Goal: Task Accomplishment & Management: Use online tool/utility

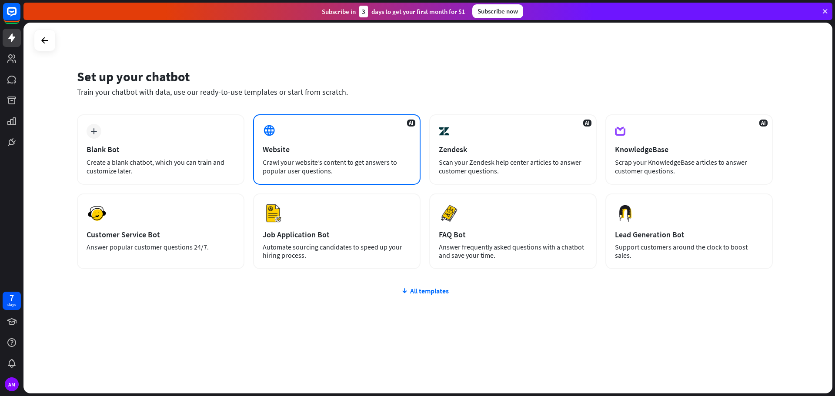
click at [268, 148] on div "Website" at bounding box center [337, 149] width 148 height 10
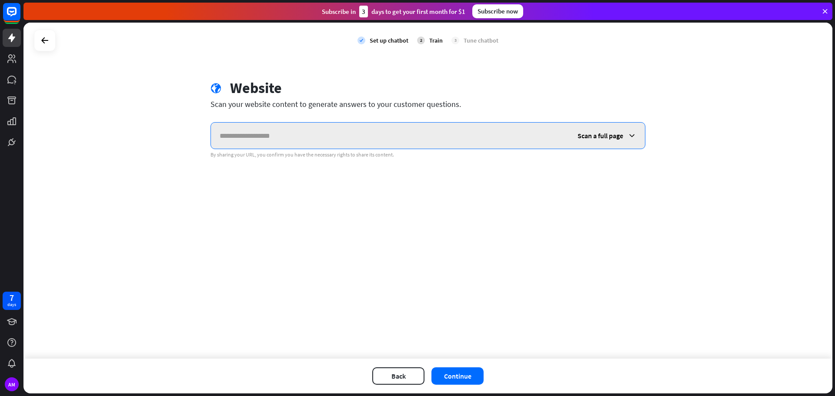
click at [312, 137] on input "text" at bounding box center [390, 136] width 358 height 26
paste input "**********"
type input "**********"
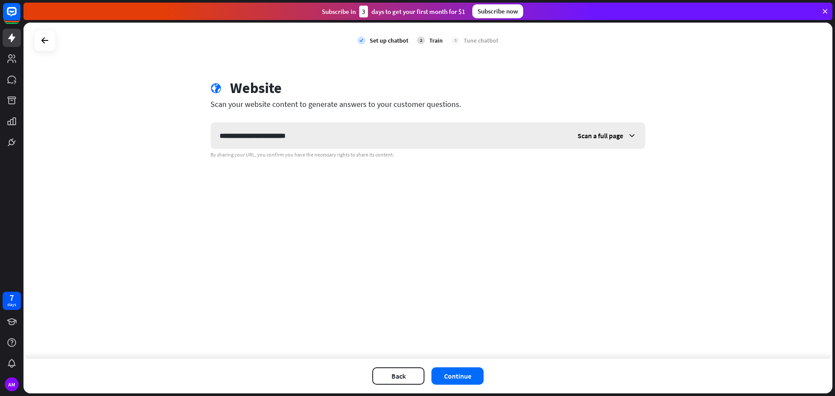
click at [609, 136] on span "Scan a full page" at bounding box center [601, 135] width 46 height 9
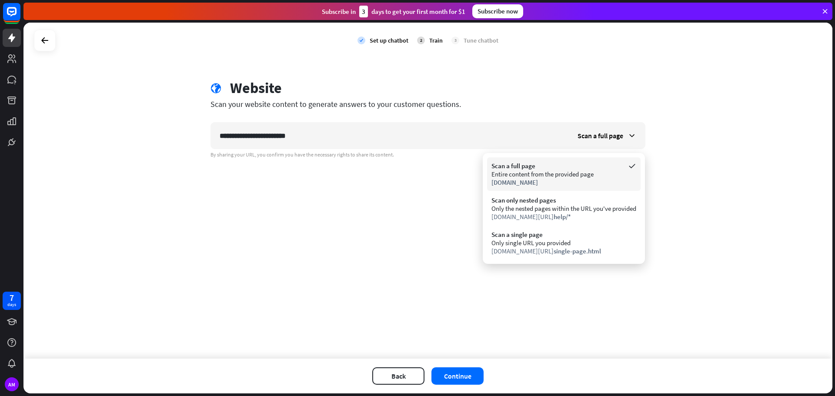
click at [532, 176] on div "Entire content from the provided page" at bounding box center [564, 174] width 145 height 8
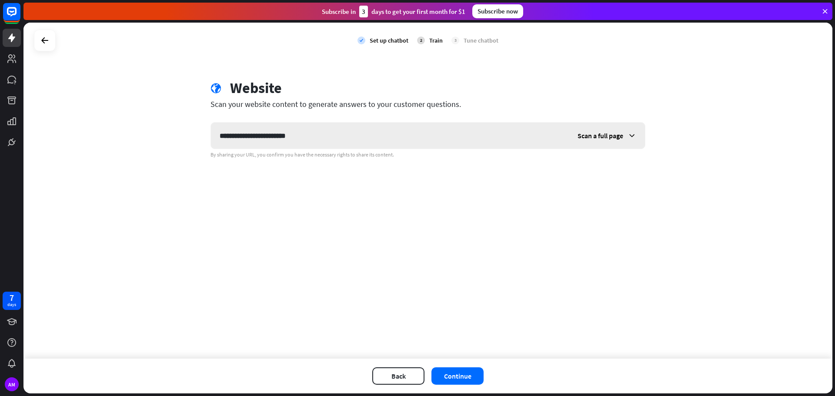
click at [598, 137] on span "Scan a full page" at bounding box center [601, 135] width 46 height 9
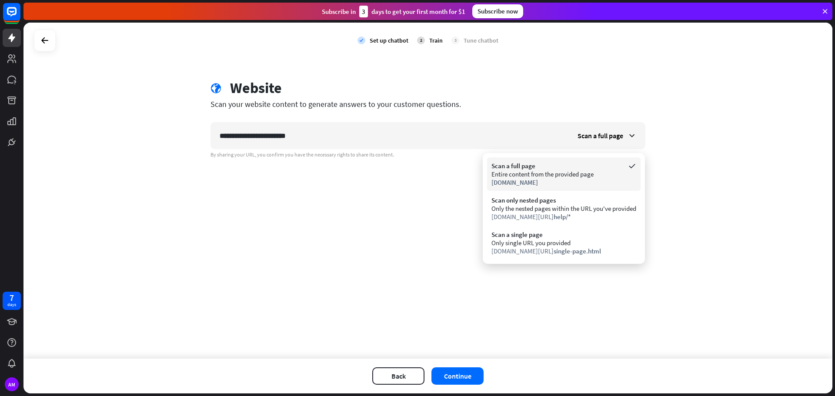
click at [531, 169] on div "Scan a full page" at bounding box center [564, 166] width 145 height 8
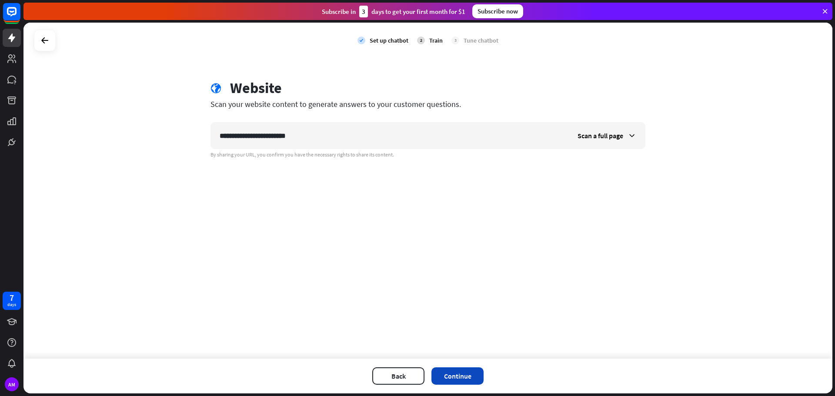
click at [459, 375] on button "Continue" at bounding box center [458, 376] width 52 height 17
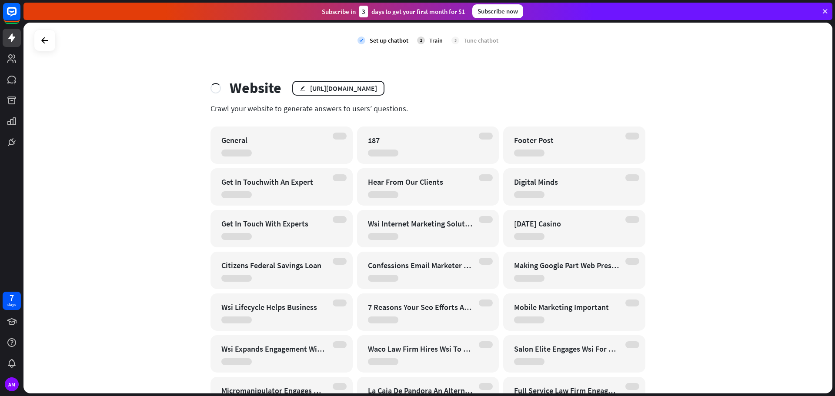
click at [824, 10] on icon at bounding box center [825, 11] width 8 height 8
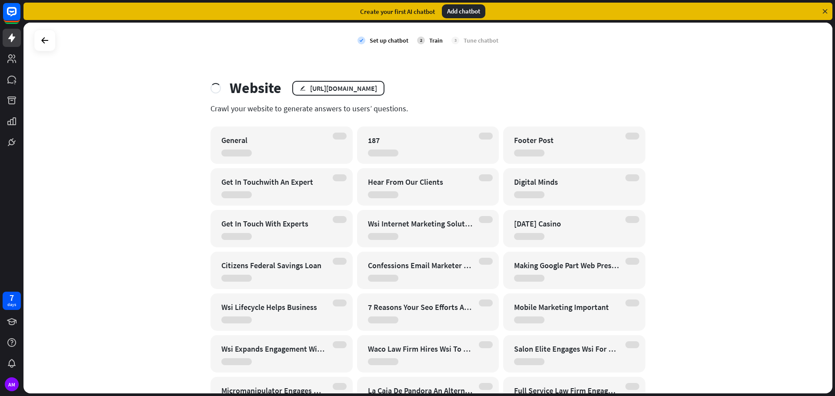
click at [134, 176] on div "check Set up chatbot 2 Train 3 Tune chatbot Website edit [URL][DOMAIN_NAME] Cra…" at bounding box center [427, 208] width 809 height 371
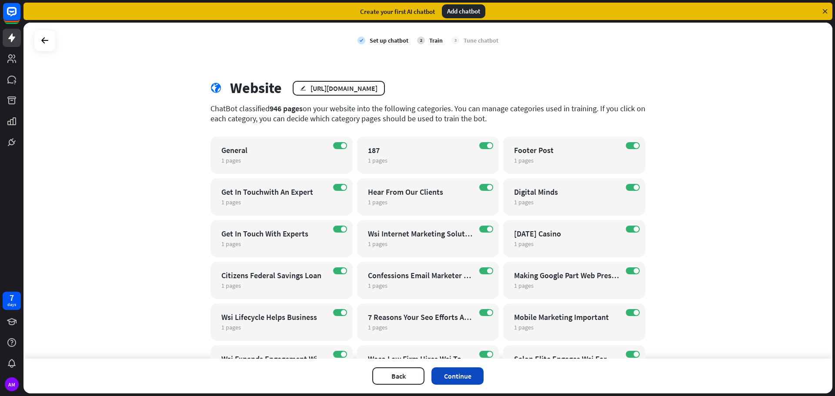
click at [459, 376] on button "Continue" at bounding box center [458, 376] width 52 height 17
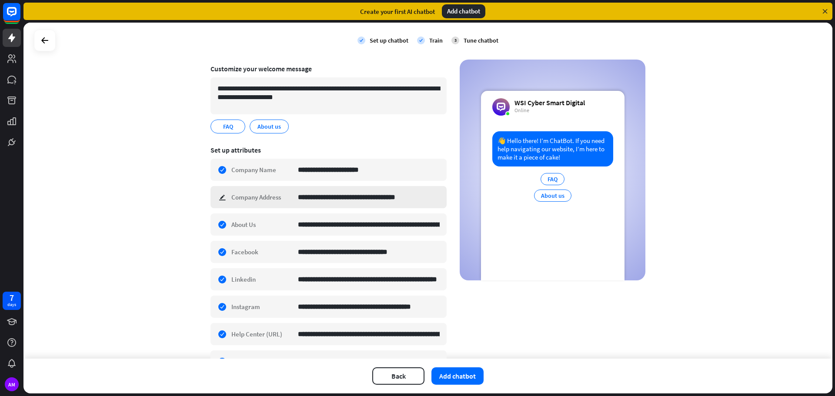
scroll to position [116, 0]
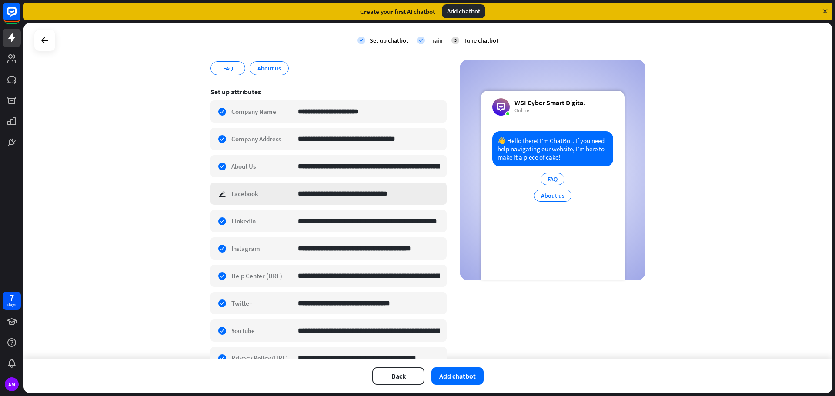
click at [219, 192] on div "**********" at bounding box center [329, 194] width 236 height 22
click at [171, 206] on div "**********" at bounding box center [427, 191] width 809 height 336
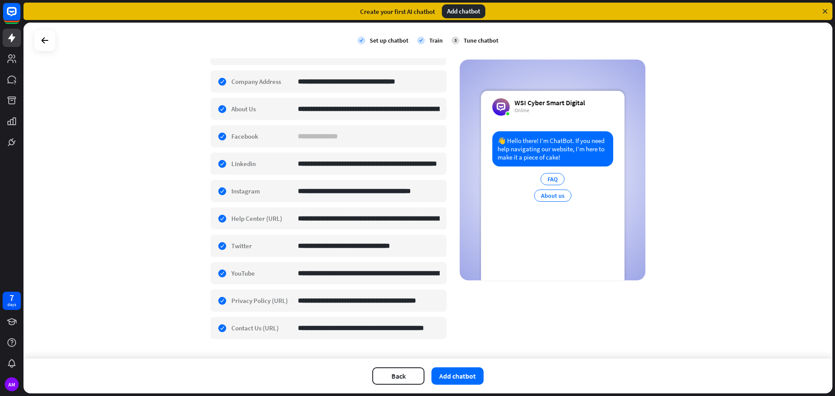
scroll to position [174, 0]
click at [218, 221] on div "**********" at bounding box center [329, 218] width 236 height 22
click at [218, 244] on div "**********" at bounding box center [329, 246] width 236 height 22
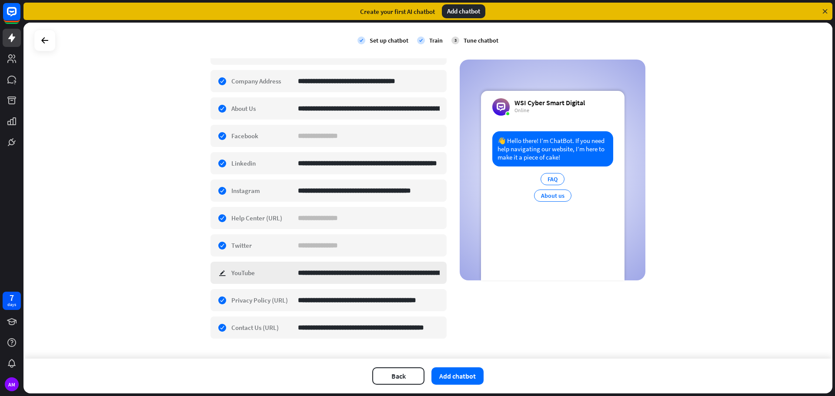
click at [219, 272] on div "**********" at bounding box center [329, 273] width 236 height 22
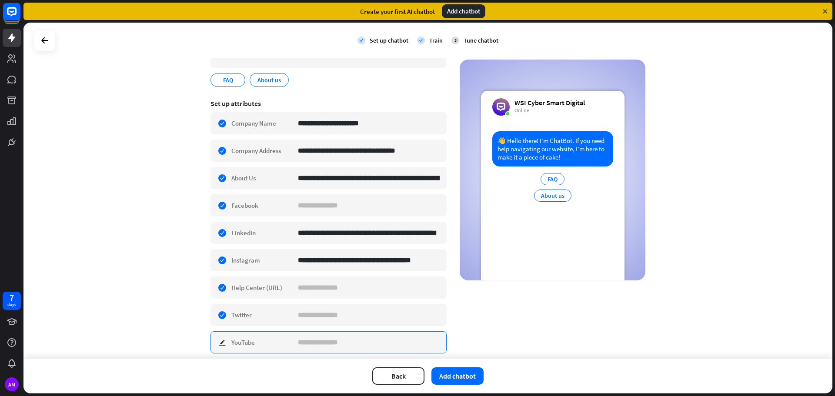
scroll to position [116, 0]
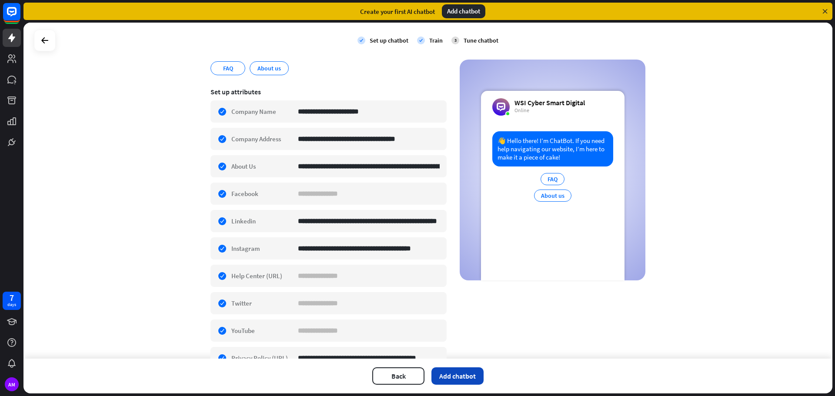
click at [457, 375] on button "Add chatbot" at bounding box center [458, 376] width 52 height 17
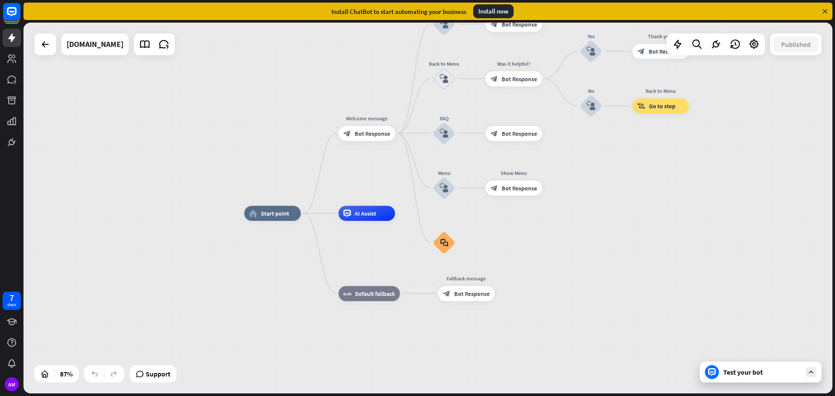
click at [751, 371] on div "Test your bot" at bounding box center [763, 372] width 78 height 9
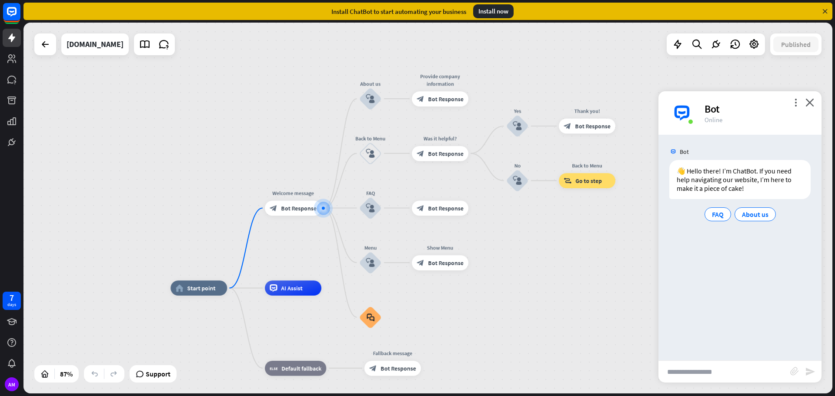
click at [717, 371] on input "text" at bounding box center [725, 372] width 132 height 22
type input "**********"
click at [807, 373] on icon "send" at bounding box center [810, 372] width 10 height 10
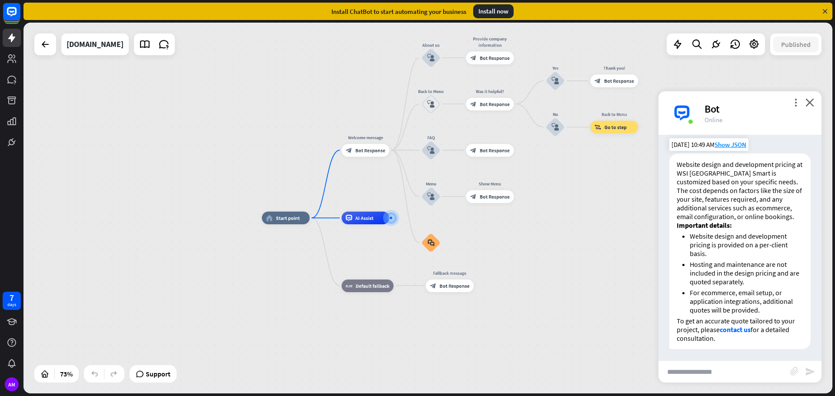
scroll to position [111, 0]
click at [731, 327] on link "contact us" at bounding box center [735, 328] width 31 height 9
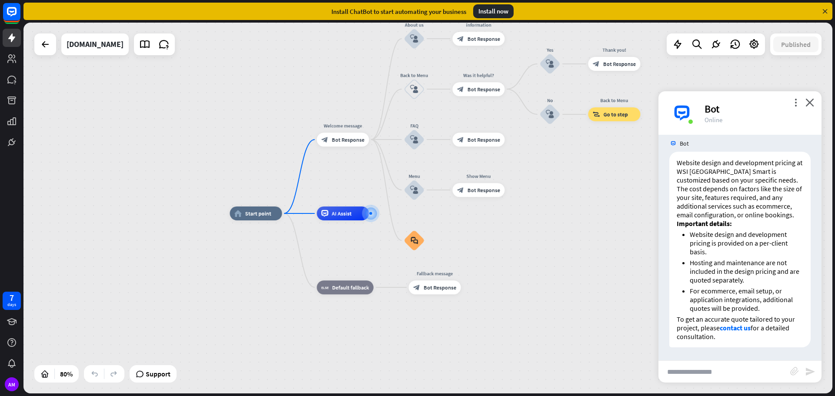
click at [703, 371] on input "text" at bounding box center [725, 372] width 132 height 22
type input "**********"
click at [810, 371] on icon "send" at bounding box center [810, 372] width 10 height 10
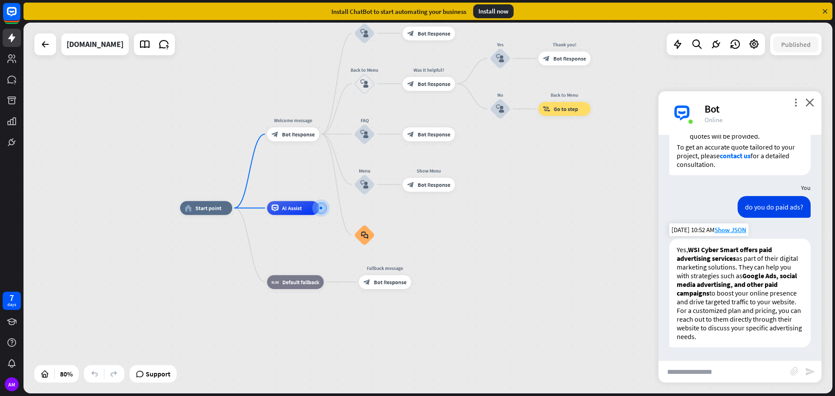
scroll to position [292, 0]
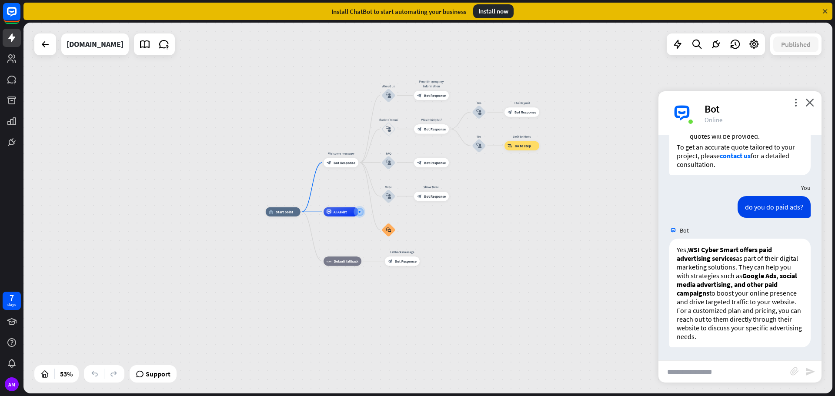
click at [826, 10] on icon at bounding box center [825, 11] width 8 height 8
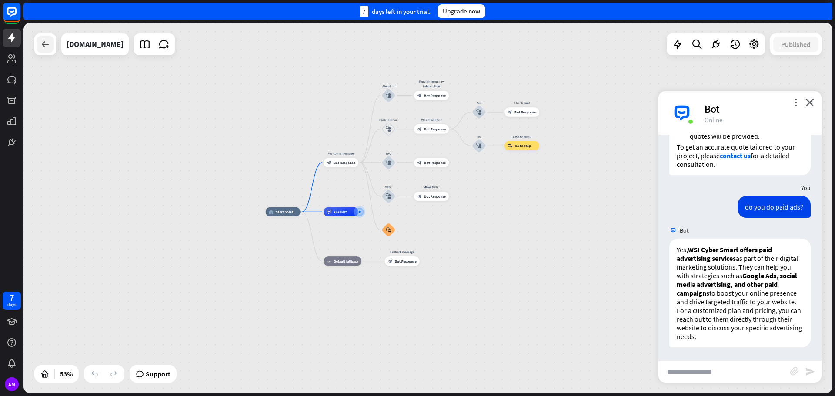
click at [49, 46] on icon at bounding box center [45, 44] width 10 height 10
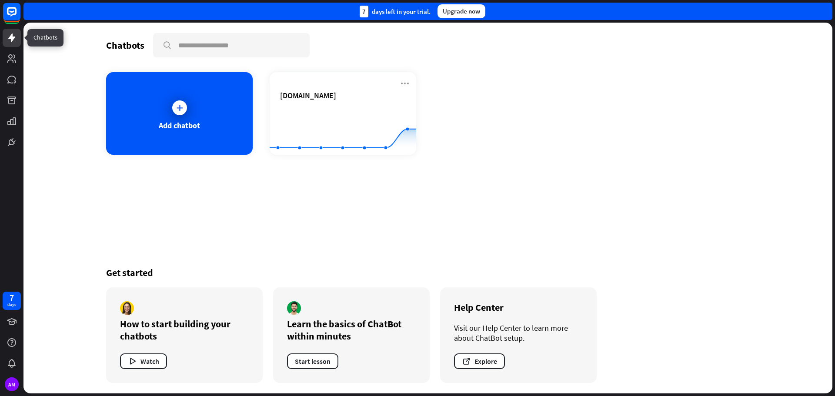
click at [13, 33] on icon at bounding box center [12, 38] width 10 height 10
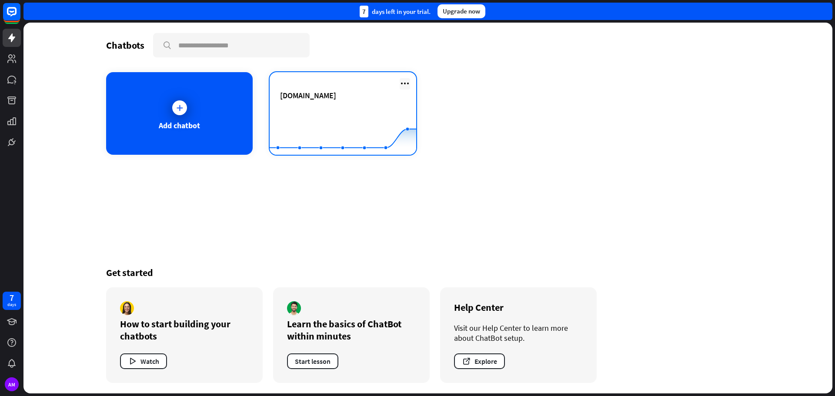
click at [409, 81] on icon at bounding box center [405, 83] width 10 height 10
click at [334, 116] on rect at bounding box center [343, 133] width 147 height 54
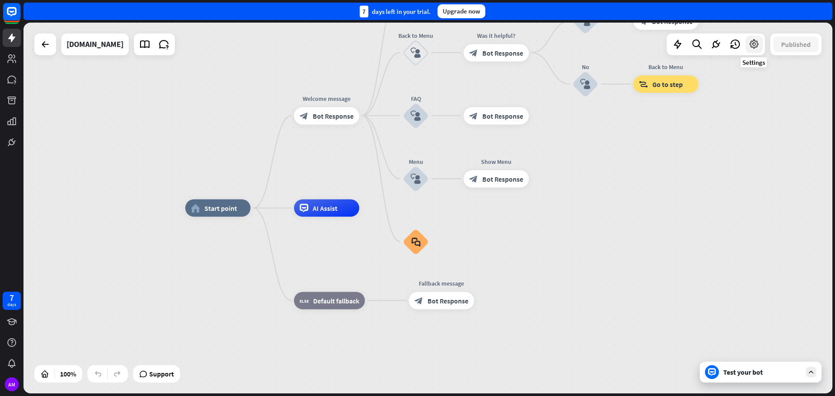
click at [754, 42] on icon at bounding box center [754, 44] width 11 height 11
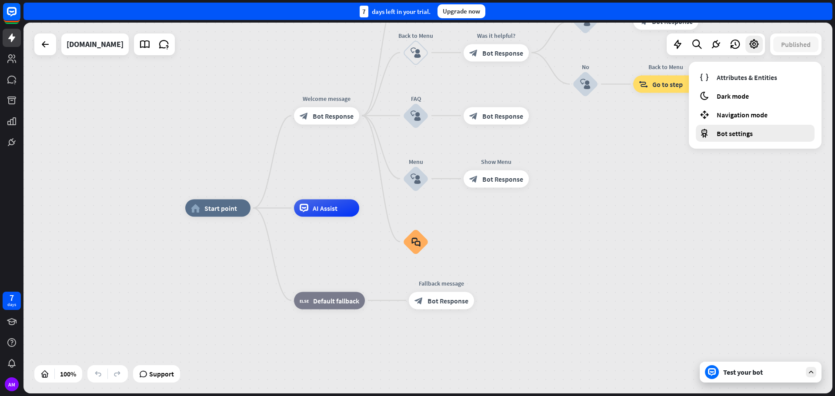
click at [740, 131] on span "Bot settings" at bounding box center [735, 133] width 36 height 9
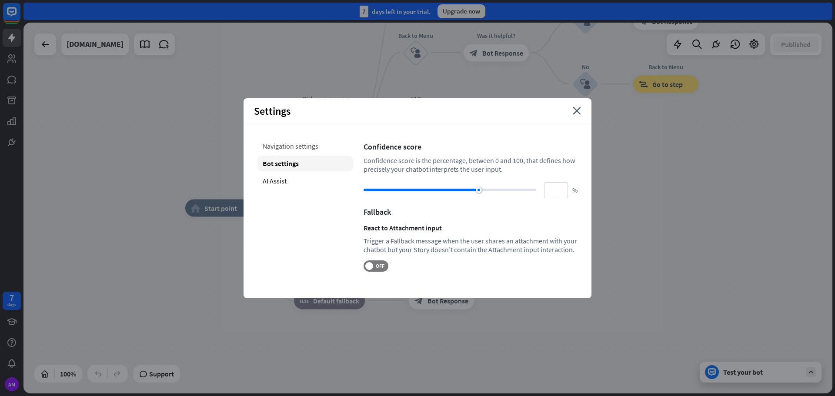
click at [287, 148] on div "Navigation settings" at bounding box center [306, 146] width 96 height 16
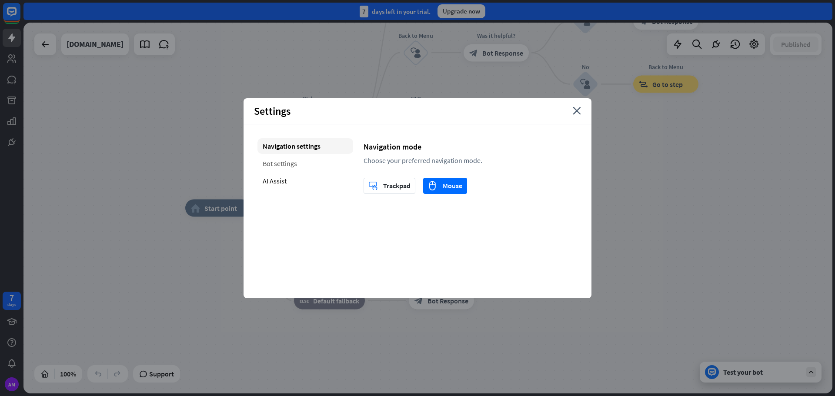
click at [285, 167] on div "Bot settings" at bounding box center [306, 164] width 96 height 16
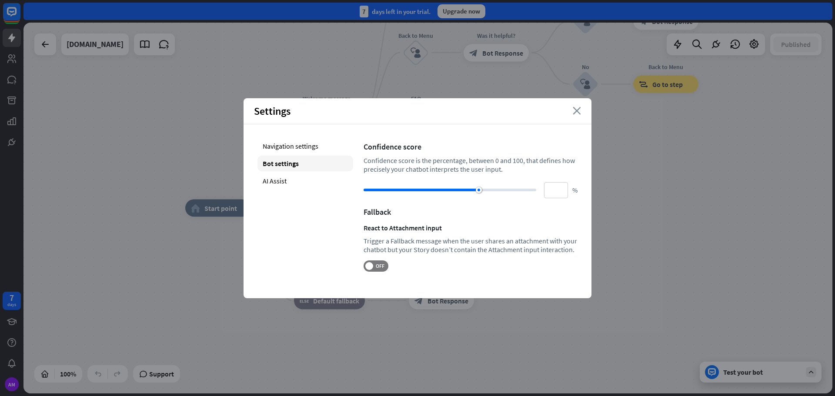
click at [578, 110] on icon "close" at bounding box center [577, 111] width 8 height 8
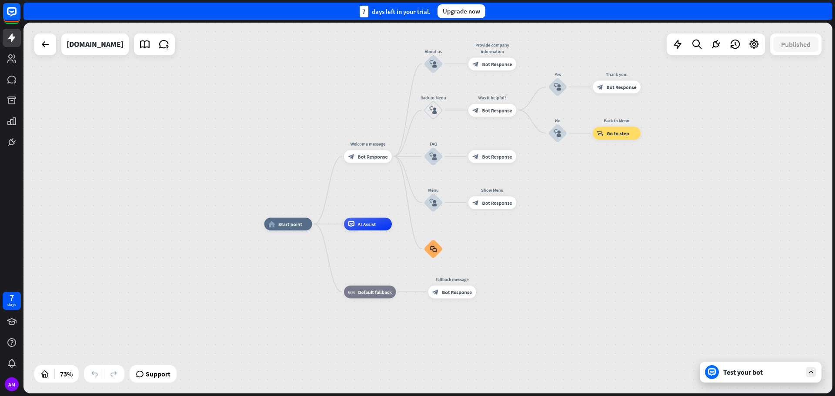
drag, startPoint x: 606, startPoint y: 192, endPoint x: 580, endPoint y: 232, distance: 47.6
click at [580, 232] on div "home_2 Start point Welcome message block_bot_response Bot Response About us blo…" at bounding box center [561, 360] width 593 height 272
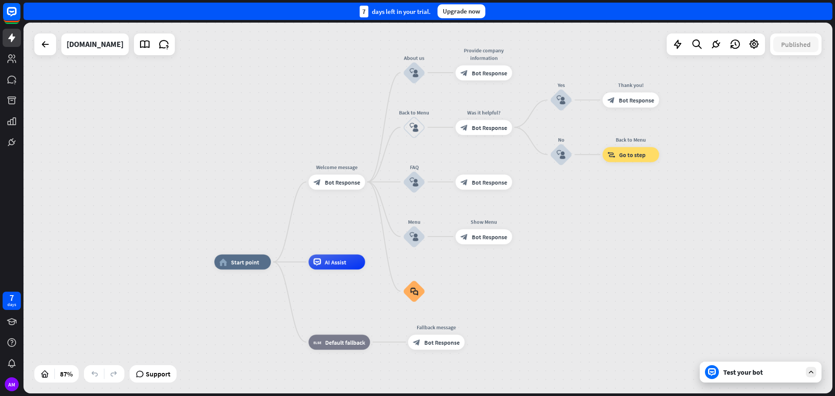
drag, startPoint x: 555, startPoint y: 208, endPoint x: 562, endPoint y: 247, distance: 39.3
click at [562, 247] on div "home_2 Start point Welcome message block_bot_response Bot Response About us blo…" at bounding box center [427, 208] width 809 height 371
click at [332, 166] on span "Edit name" at bounding box center [329, 165] width 23 height 7
click at [332, 181] on span "Bot Response" at bounding box center [342, 181] width 35 height 7
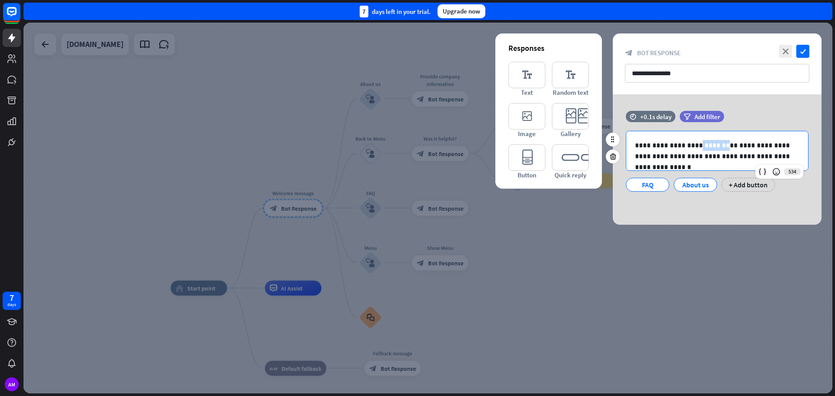
drag, startPoint x: 691, startPoint y: 146, endPoint x: 717, endPoint y: 146, distance: 25.2
click at [717, 146] on p "**********" at bounding box center [717, 151] width 164 height 22
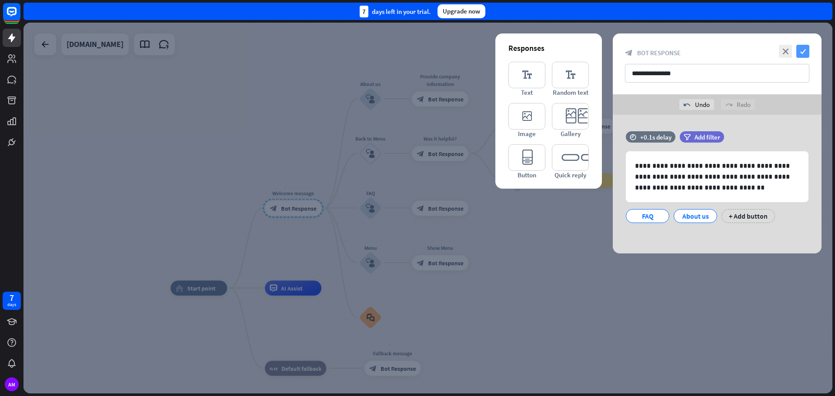
click at [802, 47] on icon "check" at bounding box center [803, 51] width 13 height 13
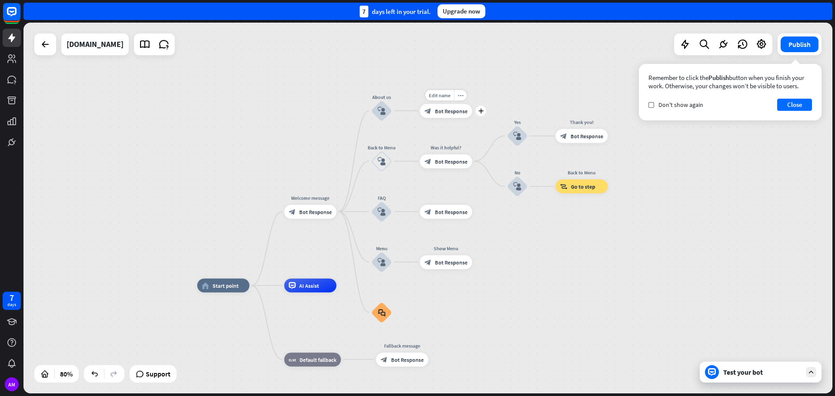
click at [449, 110] on span "Bot Response" at bounding box center [451, 110] width 33 height 7
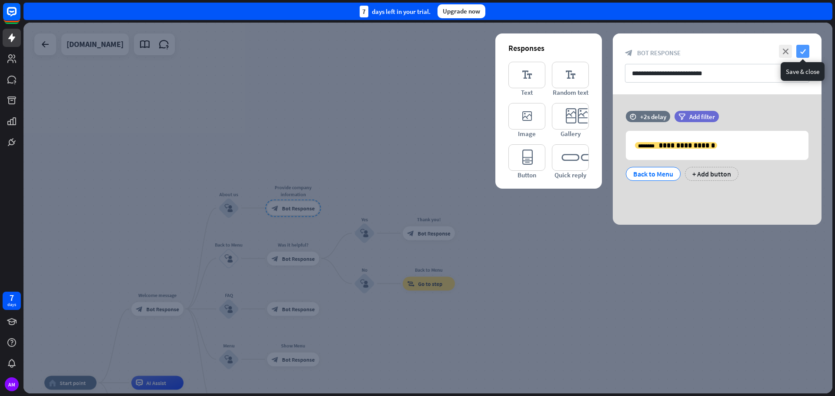
click at [804, 50] on icon "check" at bounding box center [803, 51] width 13 height 13
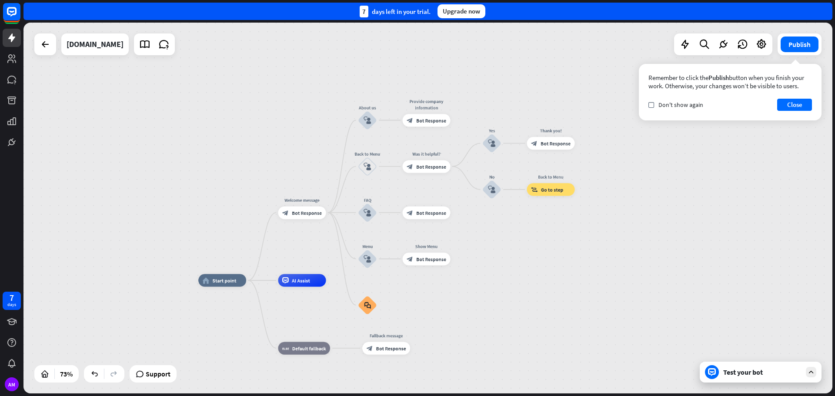
drag, startPoint x: 594, startPoint y: 243, endPoint x: 701, endPoint y: 155, distance: 138.8
click at [701, 155] on div "home_2 Start point Welcome message block_bot_response Bot Response About us blo…" at bounding box center [427, 208] width 809 height 371
click at [299, 282] on span "AI Assist" at bounding box center [301, 281] width 18 height 7
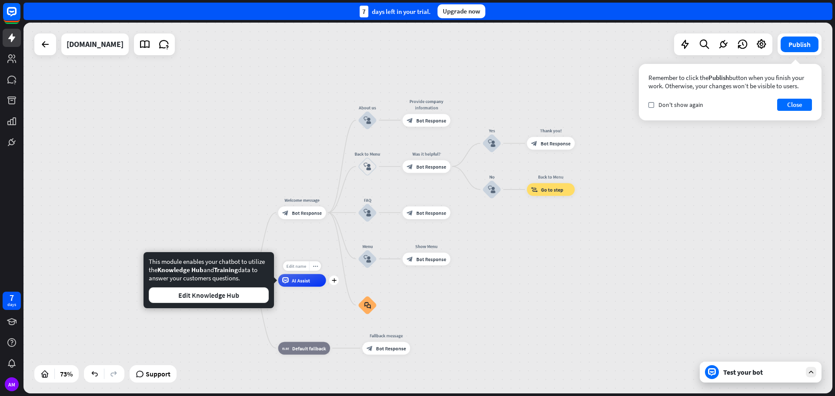
click at [297, 268] on span "Edit name" at bounding box center [296, 266] width 20 height 6
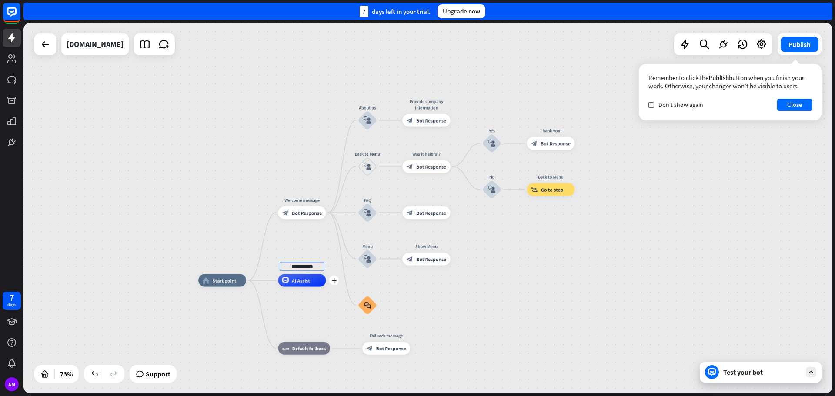
click at [300, 265] on input "**********" at bounding box center [302, 266] width 45 height 9
type input "**********"
click at [634, 289] on div "**********" at bounding box center [427, 208] width 809 height 371
click at [802, 44] on button "Publish" at bounding box center [800, 45] width 38 height 16
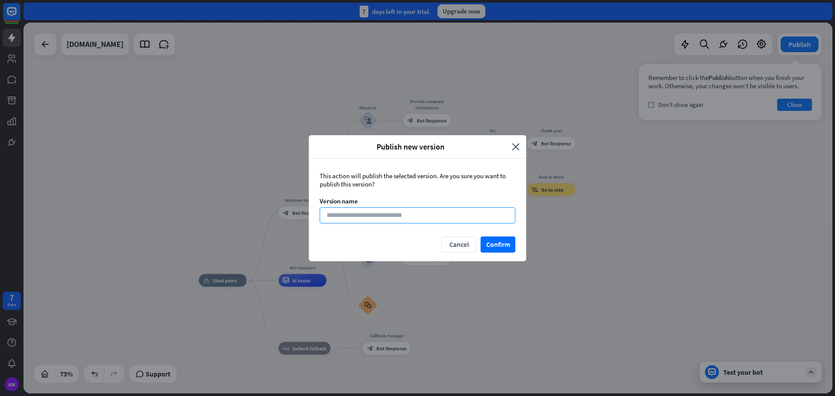
click at [417, 214] on input at bounding box center [418, 216] width 196 height 16
type input "**"
click at [496, 242] on button "Confirm" at bounding box center [498, 245] width 35 height 16
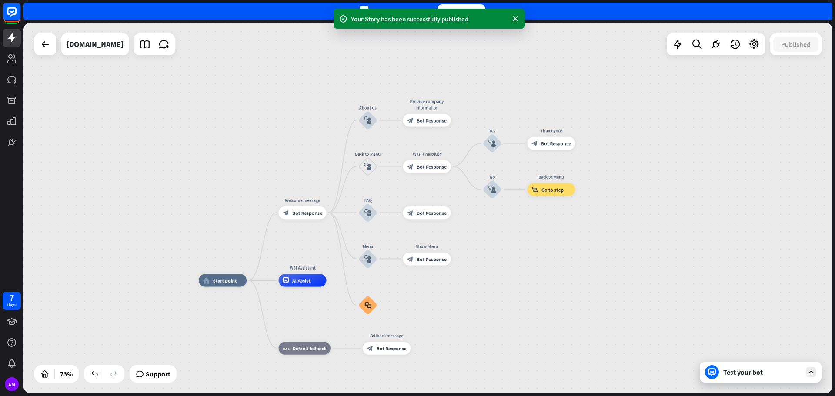
click at [731, 373] on div "Test your bot" at bounding box center [763, 372] width 78 height 9
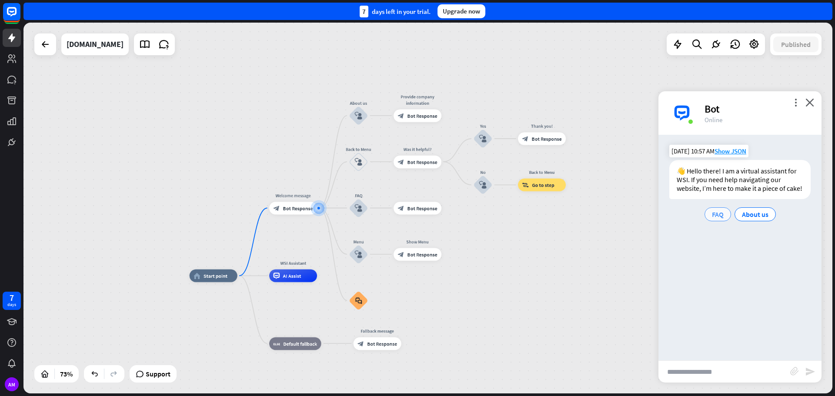
click at [719, 213] on span "FAQ" at bounding box center [718, 214] width 12 height 9
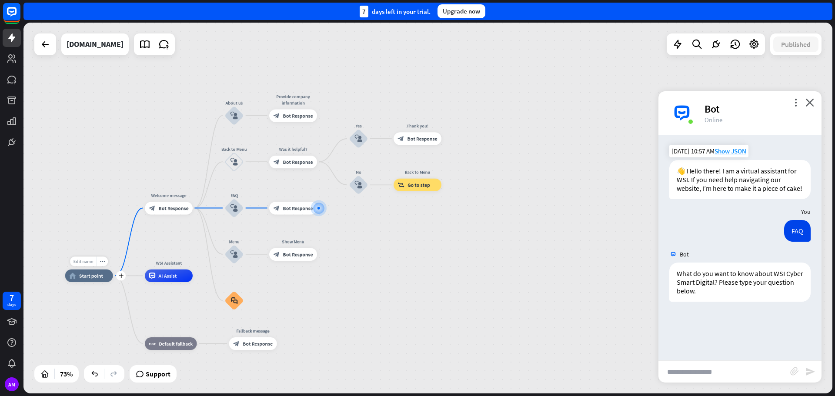
click at [84, 261] on span "Edit name" at bounding box center [83, 262] width 20 height 6
click at [104, 260] on input "text" at bounding box center [89, 262] width 45 height 9
type input "***"
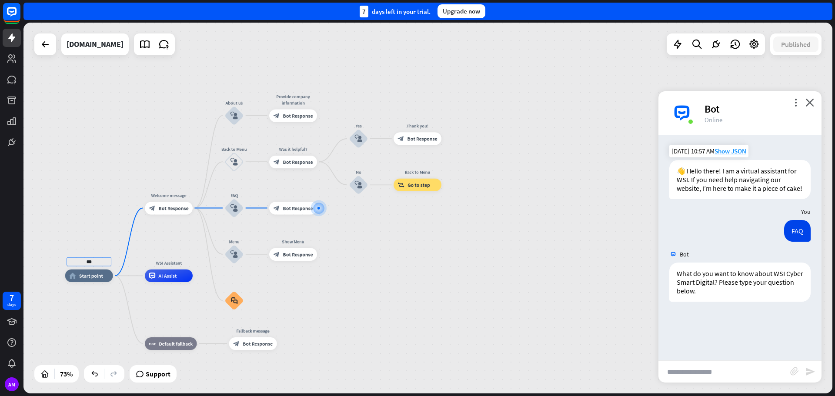
click at [449, 248] on div "*** home_2 Start point Welcome message block_bot_response Bot Response About us…" at bounding box center [427, 208] width 809 height 371
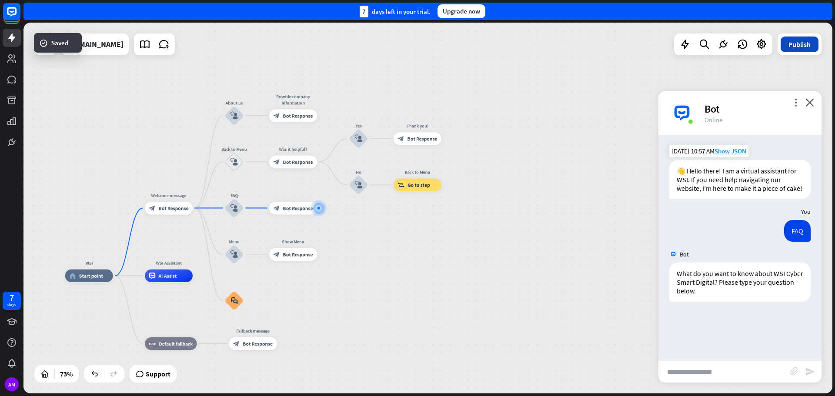
click at [794, 45] on button "Publish" at bounding box center [800, 45] width 38 height 16
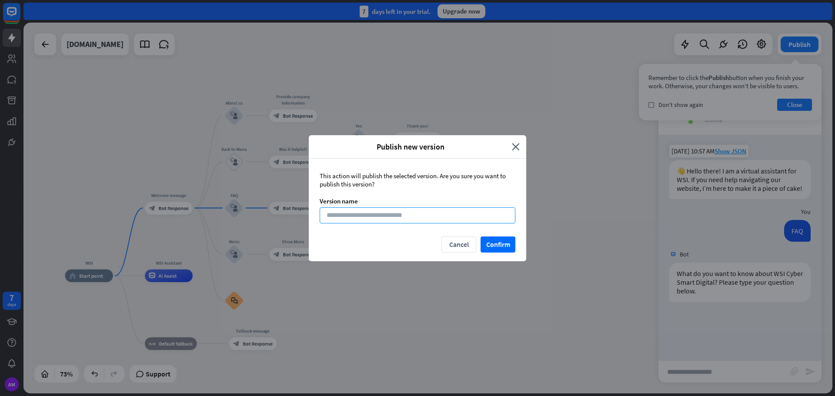
click at [356, 217] on input at bounding box center [418, 216] width 196 height 16
type input "**"
click at [498, 242] on button "Confirm" at bounding box center [498, 245] width 35 height 16
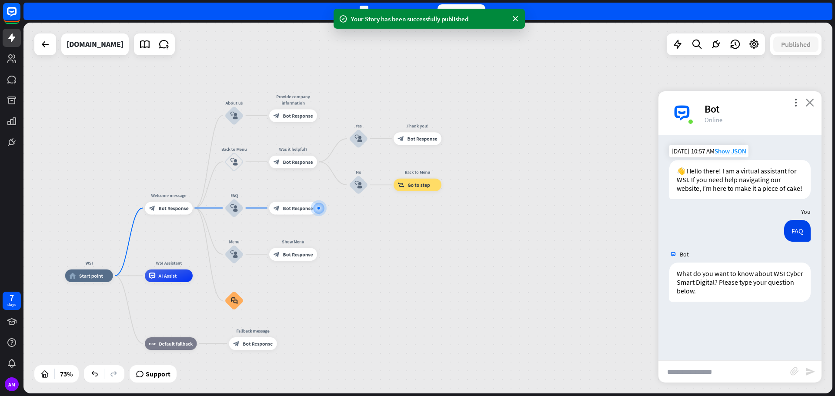
click at [811, 102] on icon "close" at bounding box center [810, 102] width 9 height 8
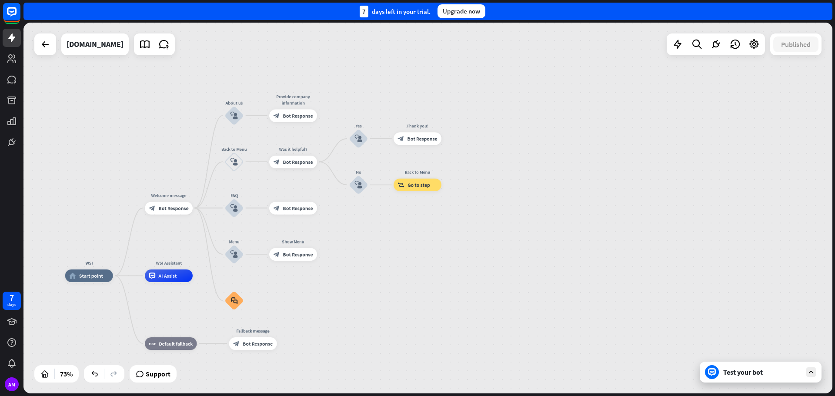
click at [741, 373] on div "Test your bot" at bounding box center [763, 372] width 78 height 9
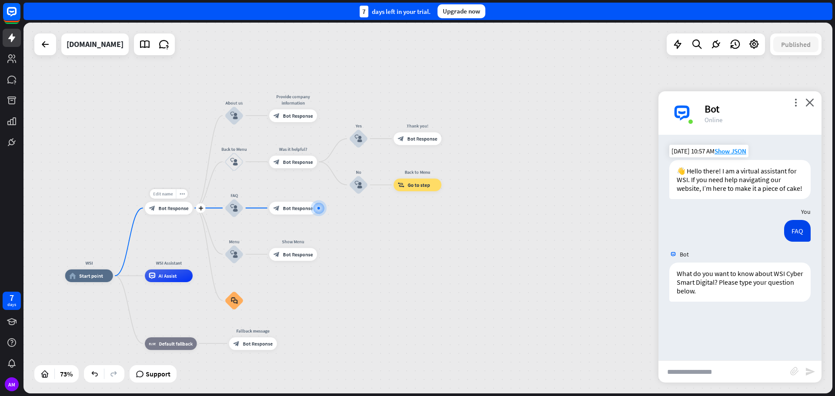
click at [168, 195] on span "Edit name" at bounding box center [163, 194] width 20 height 6
click at [715, 369] on input "text" at bounding box center [725, 372] width 132 height 22
type input "**********"
click at [808, 372] on icon "send" at bounding box center [810, 372] width 10 height 10
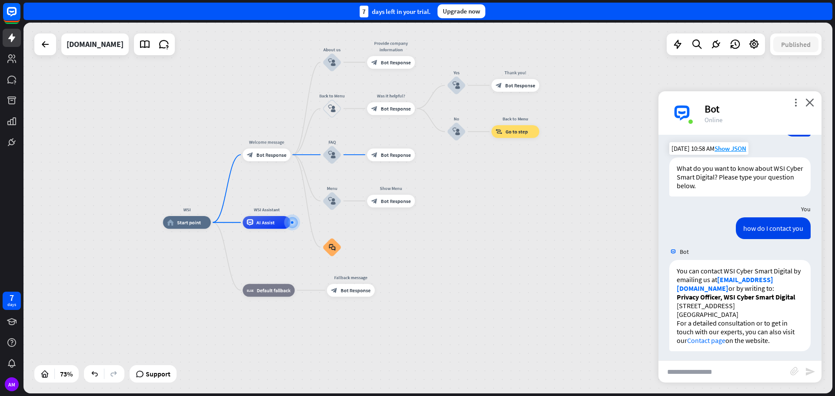
scroll to position [135, 0]
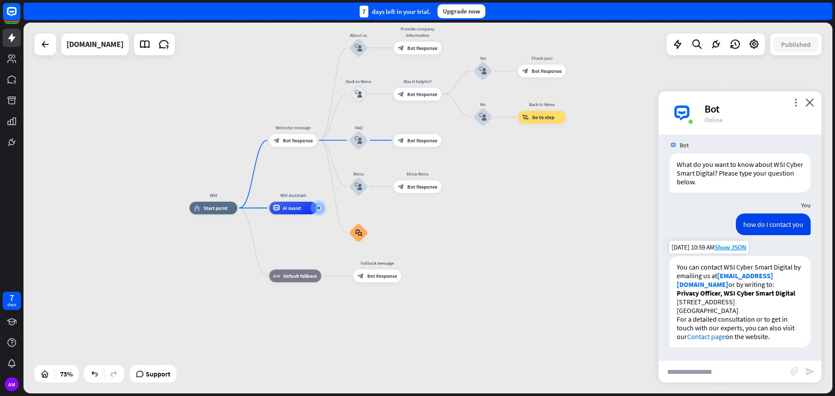
click at [707, 338] on link "Contact page" at bounding box center [706, 336] width 38 height 9
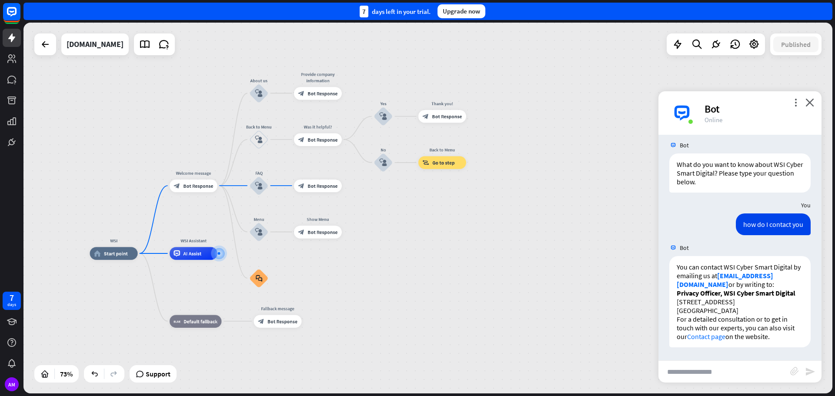
drag, startPoint x: 600, startPoint y: 231, endPoint x: 501, endPoint y: 276, distance: 108.8
click at [501, 276] on div "WSI home_2 Start point Welcome message block_bot_response Bot Response About us…" at bounding box center [386, 390] width 593 height 272
click at [707, 372] on input "text" at bounding box center [725, 372] width 132 height 22
click at [713, 372] on input "text" at bounding box center [725, 372] width 132 height 22
click at [703, 372] on input "**********" at bounding box center [725, 372] width 132 height 22
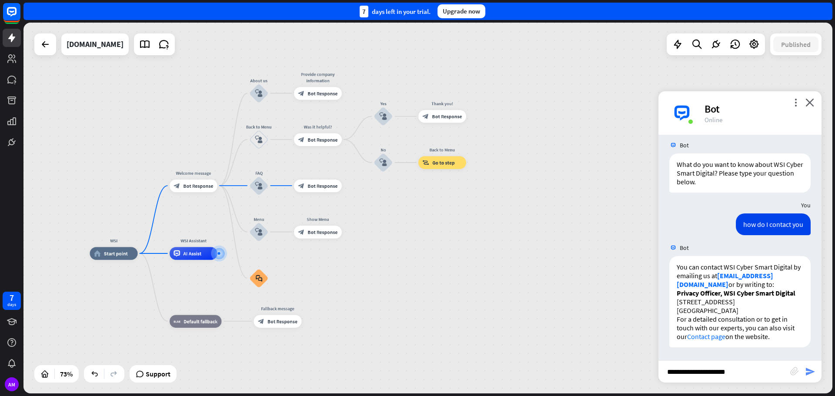
type input "**********"
click at [811, 371] on icon "send" at bounding box center [810, 372] width 10 height 10
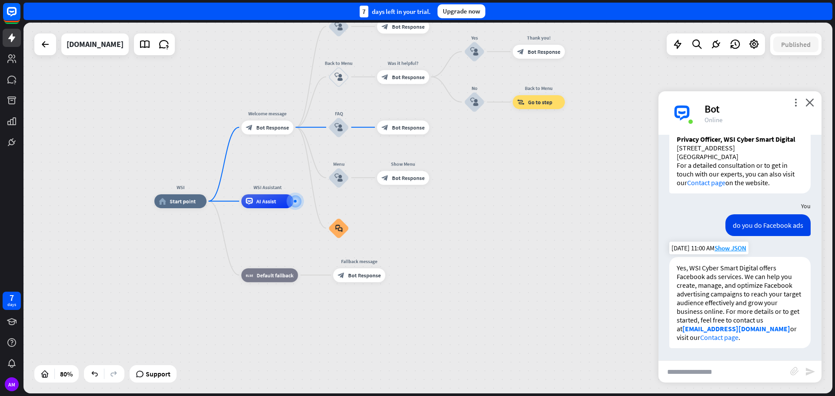
scroll to position [290, 0]
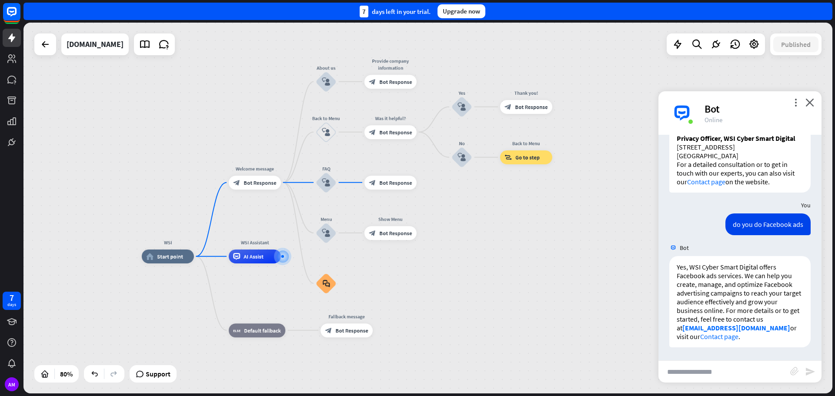
drag, startPoint x: 490, startPoint y: 206, endPoint x: 478, endPoint y: 261, distance: 56.7
click at [165, 239] on span "Edit name" at bounding box center [162, 241] width 22 height 6
click at [249, 241] on span "Edit name" at bounding box center [249, 241] width 22 height 6
click at [253, 184] on span "Bot Response" at bounding box center [260, 182] width 33 height 7
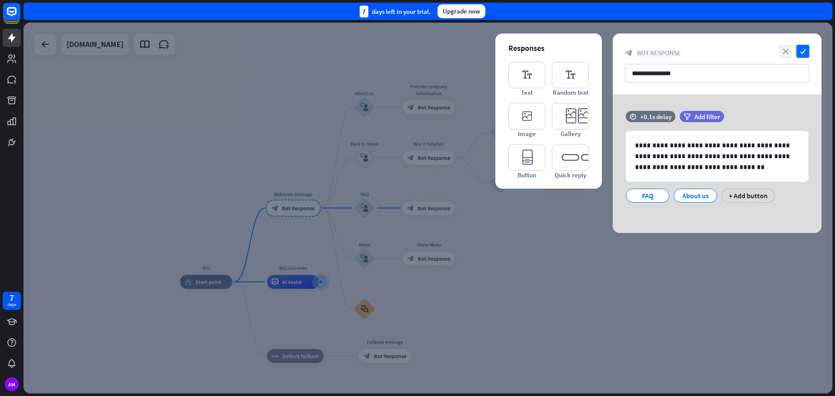
click at [787, 49] on icon "close" at bounding box center [785, 51] width 13 height 13
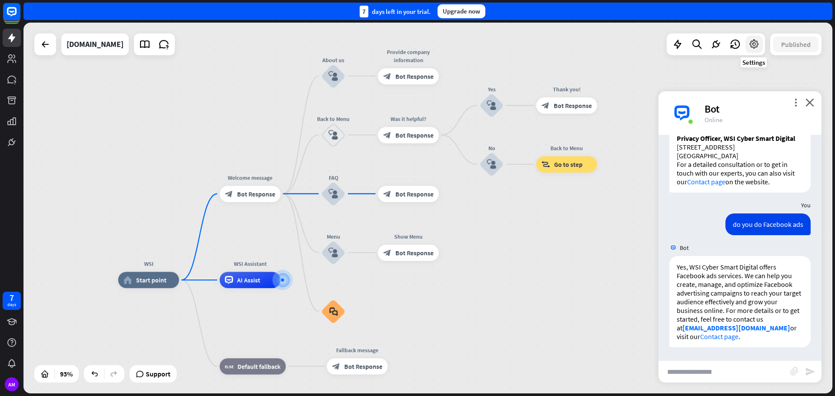
click at [756, 45] on icon at bounding box center [754, 44] width 11 height 11
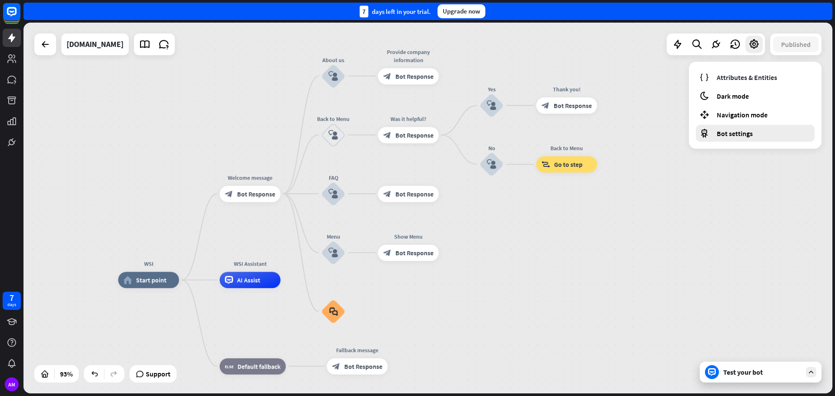
click at [733, 131] on span "Bot settings" at bounding box center [735, 133] width 36 height 9
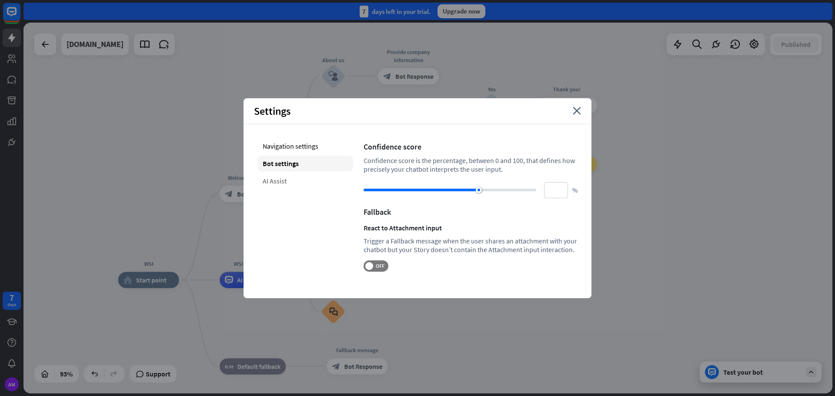
click at [273, 181] on div "AI Assist" at bounding box center [306, 181] width 96 height 16
type input "**"
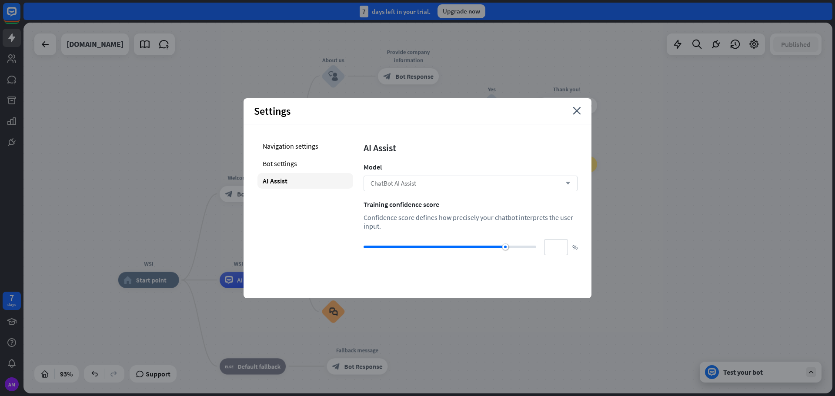
click at [561, 182] on div "ChatBot AI Assist arrow_down" at bounding box center [471, 184] width 214 height 16
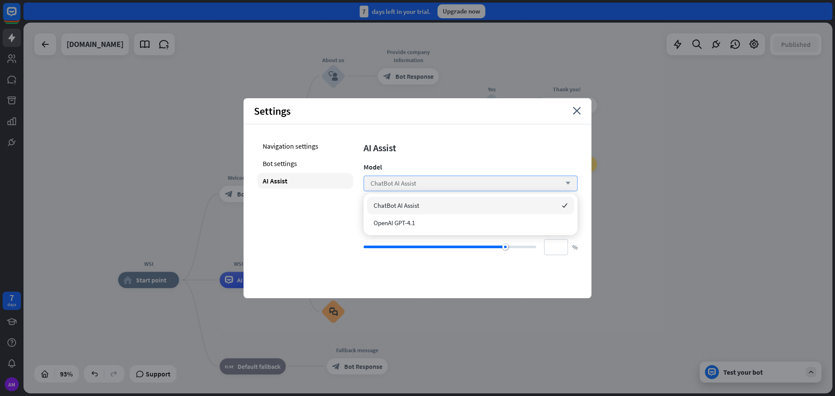
click at [561, 182] on icon "arrow_down" at bounding box center [566, 183] width 10 height 5
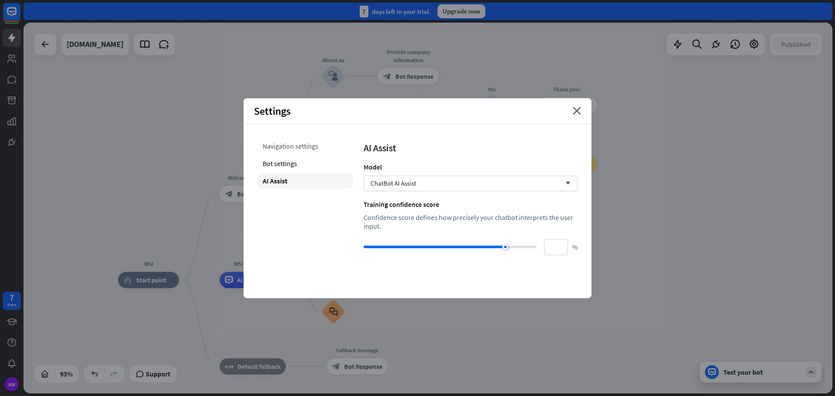
click at [297, 144] on div "Navigation settings" at bounding box center [306, 146] width 96 height 16
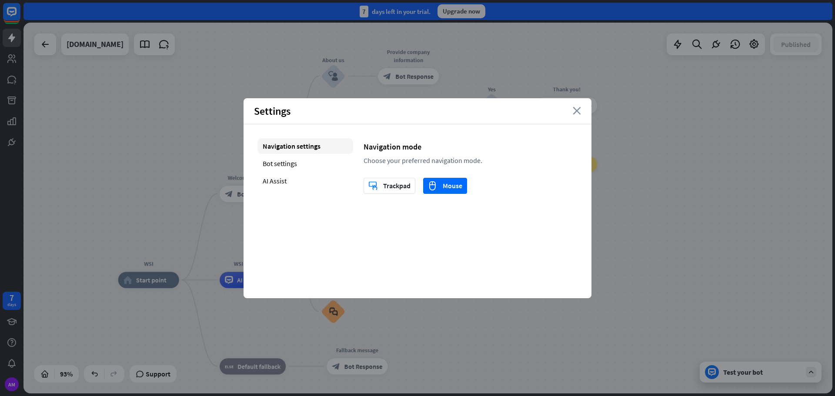
click at [575, 109] on icon "close" at bounding box center [577, 111] width 8 height 8
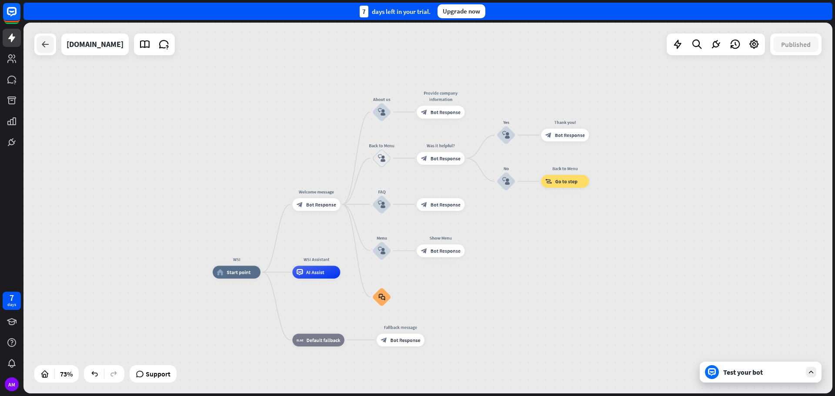
click at [46, 46] on icon at bounding box center [45, 44] width 10 height 10
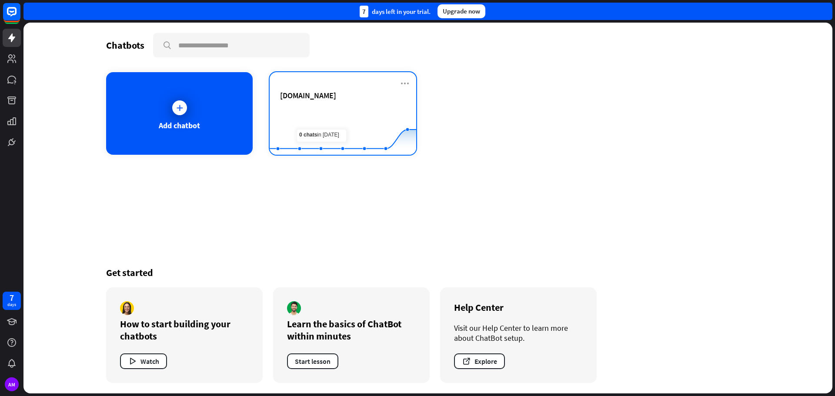
click at [327, 102] on div "[DOMAIN_NAME]" at bounding box center [343, 106] width 126 height 30
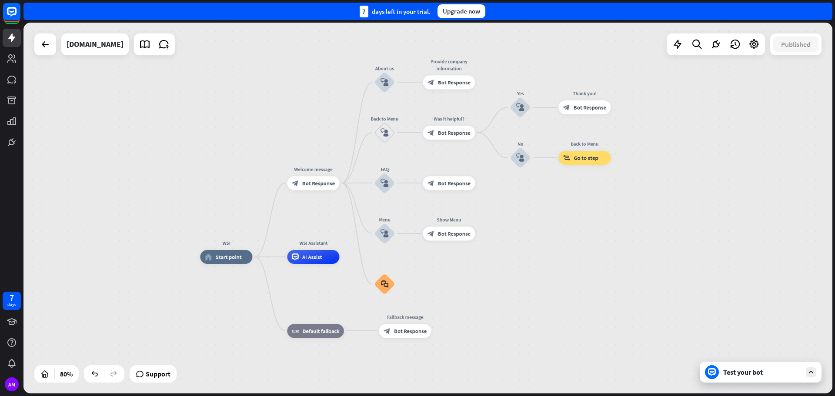
drag, startPoint x: 655, startPoint y: 208, endPoint x: 569, endPoint y: 241, distance: 93.0
click at [569, 241] on div "WSI home_2 Start point Welcome message block_bot_response Bot Response About us…" at bounding box center [427, 208] width 809 height 371
click at [170, 47] on icon at bounding box center [163, 44] width 11 height 11
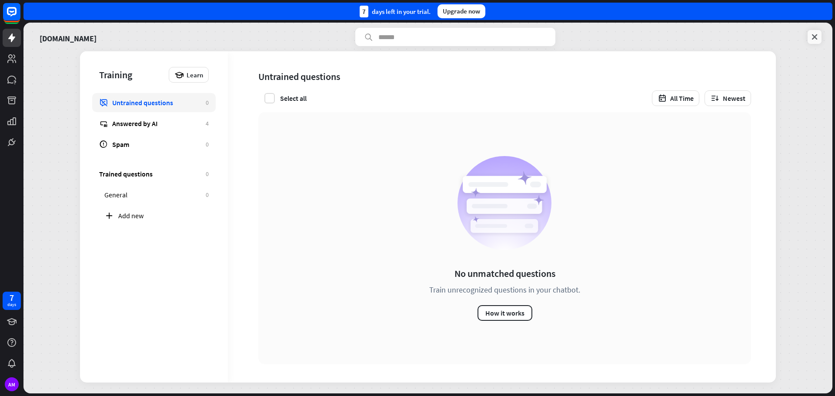
click at [815, 33] on icon at bounding box center [815, 37] width 9 height 9
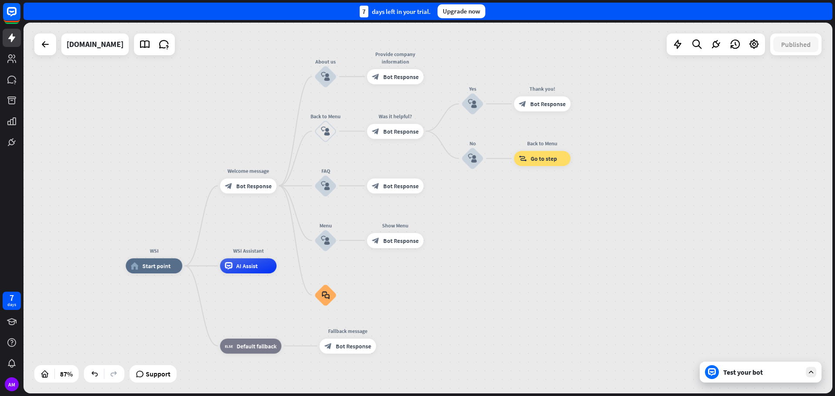
drag, startPoint x: 605, startPoint y: 167, endPoint x: 493, endPoint y: 221, distance: 124.7
click at [493, 221] on div "WSI home_2 Start point Welcome message block_bot_response Bot Response About us…" at bounding box center [427, 208] width 809 height 371
click at [342, 347] on span "Bot Response" at bounding box center [353, 345] width 35 height 7
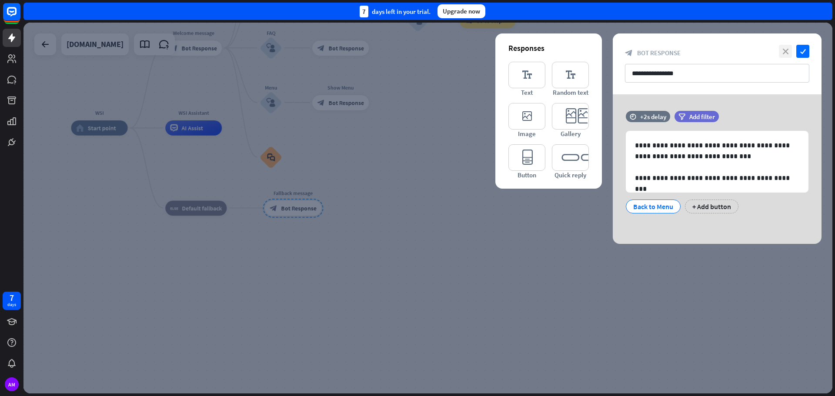
click at [784, 50] on icon "close" at bounding box center [785, 51] width 13 height 13
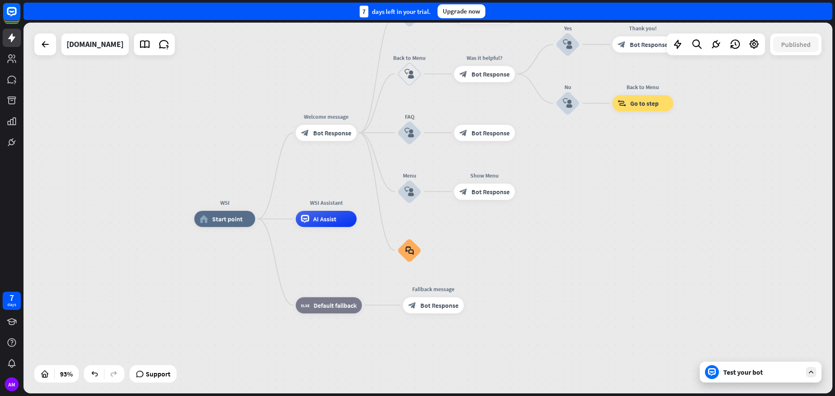
drag, startPoint x: 455, startPoint y: 165, endPoint x: 609, endPoint y: 260, distance: 180.5
click at [609, 260] on div "WSI home_2 Start point Welcome message block_bot_response Bot Response About us…" at bounding box center [571, 392] width 755 height 346
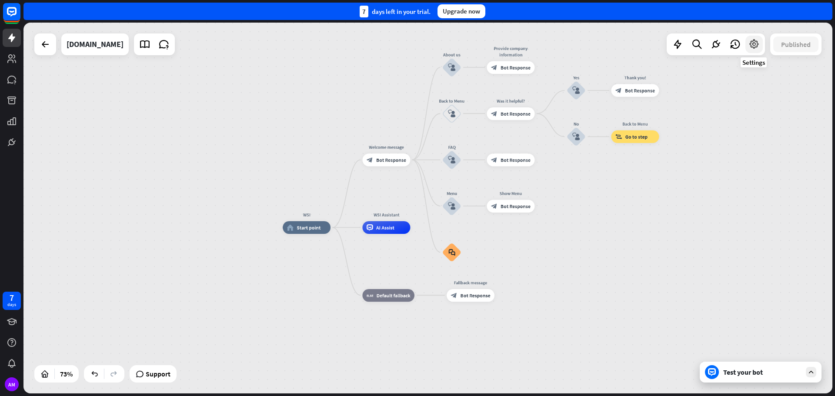
click at [753, 47] on icon at bounding box center [754, 44] width 11 height 11
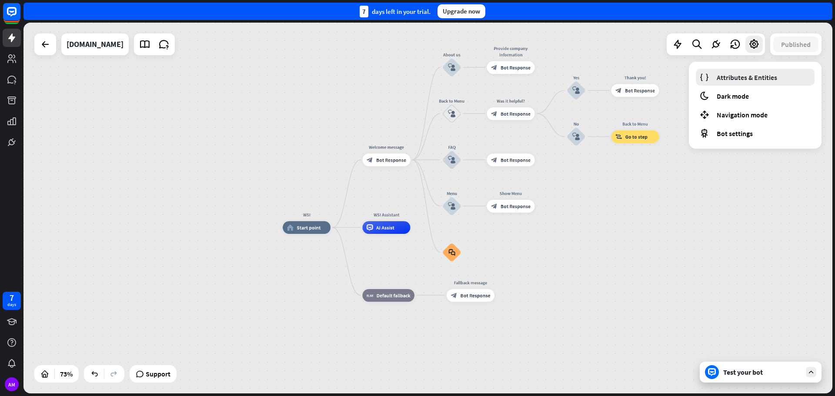
click at [737, 80] on span "Attributes & Entities" at bounding box center [747, 77] width 60 height 9
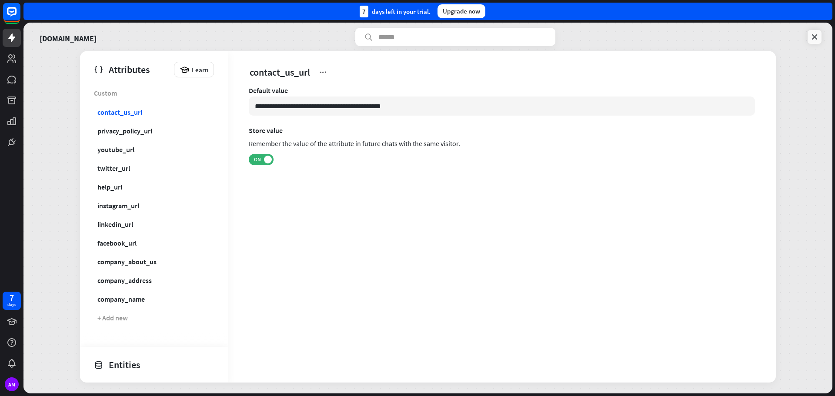
click at [813, 36] on icon at bounding box center [815, 37] width 9 height 9
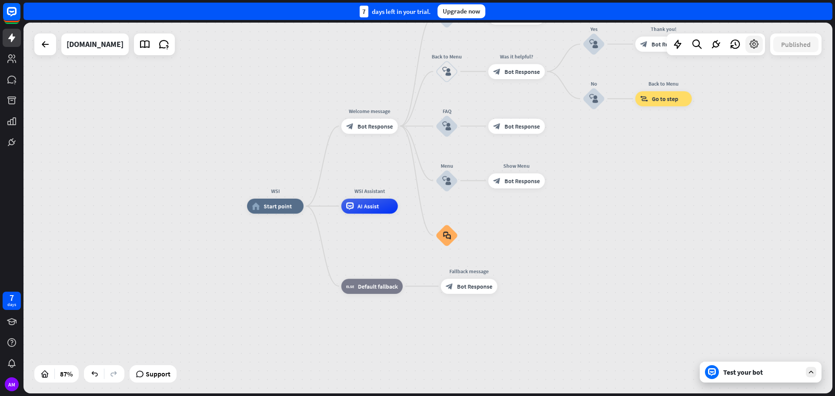
click at [754, 42] on icon at bounding box center [754, 44] width 11 height 11
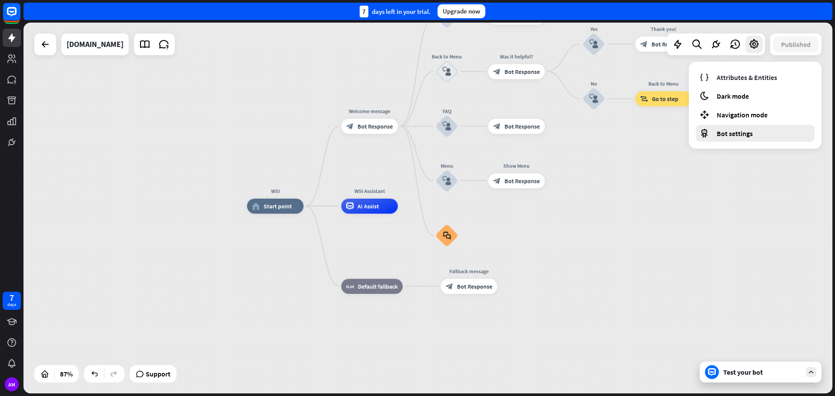
click at [731, 129] on span "Bot settings" at bounding box center [735, 133] width 36 height 9
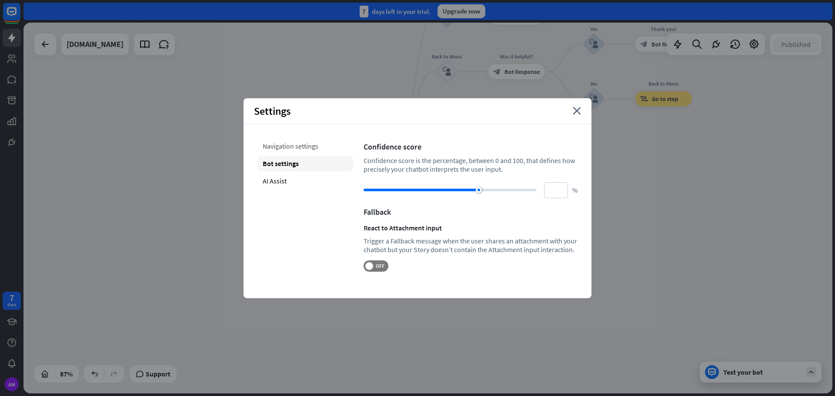
click at [285, 149] on div "Navigation settings" at bounding box center [306, 146] width 96 height 16
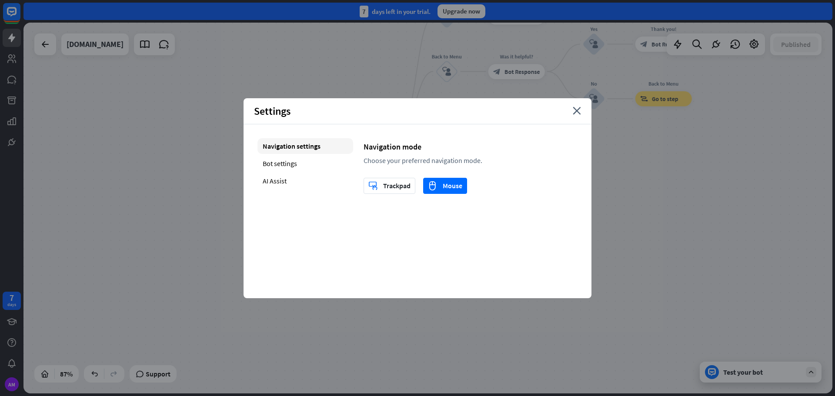
click at [582, 115] on div "Settings close" at bounding box center [418, 111] width 348 height 26
click at [576, 112] on icon "close" at bounding box center [577, 111] width 8 height 8
